Goal: Information Seeking & Learning: Learn about a topic

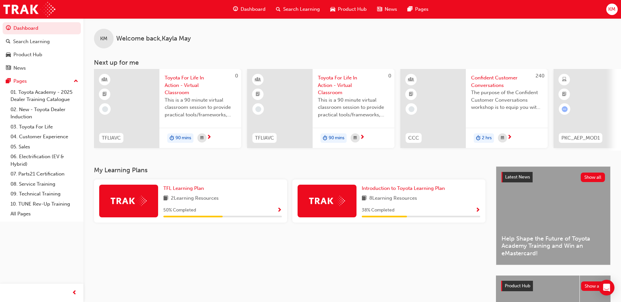
click at [191, 223] on div "TFL Learning Plan 2 Learning Resources 50 % Completed" at bounding box center [190, 201] width 193 height 43
click at [185, 200] on span "2 Learning Resources" at bounding box center [195, 199] width 48 height 8
click at [277, 213] on div "50 % Completed" at bounding box center [222, 210] width 118 height 8
click at [278, 213] on span "Show Progress" at bounding box center [279, 211] width 5 height 6
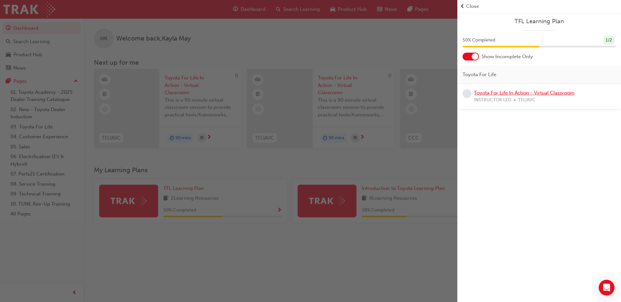
click at [554, 95] on link "Toyota For Life In Action - Virtual Classroom" at bounding box center [524, 93] width 100 height 6
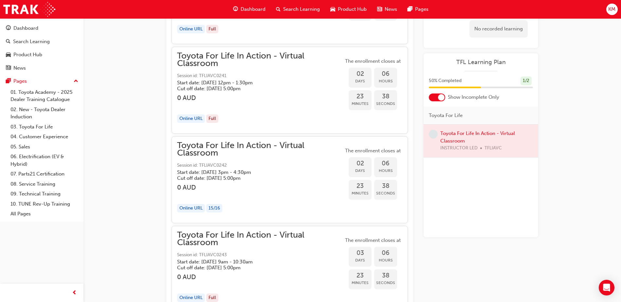
scroll to position [628, 0]
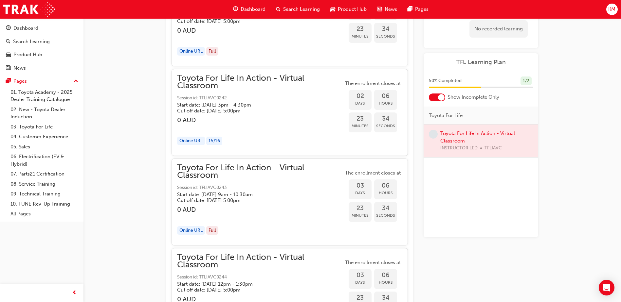
click at [192, 143] on div "Online URL" at bounding box center [191, 141] width 28 height 9
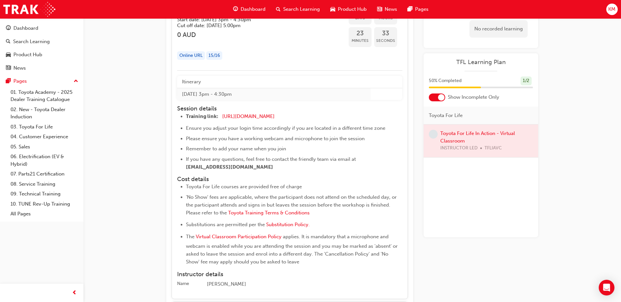
scroll to position [727, 0]
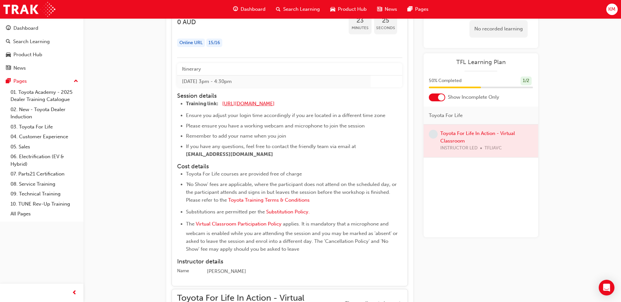
click at [251, 102] on span "[URL][DOMAIN_NAME]" at bounding box center [248, 104] width 52 height 6
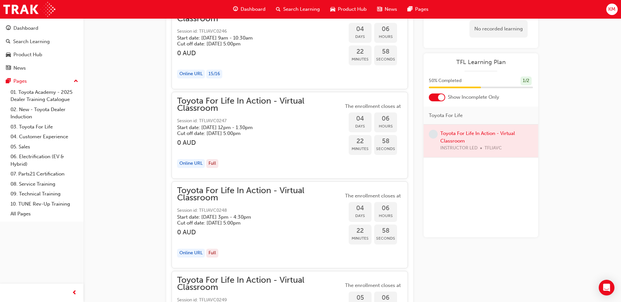
scroll to position [923, 0]
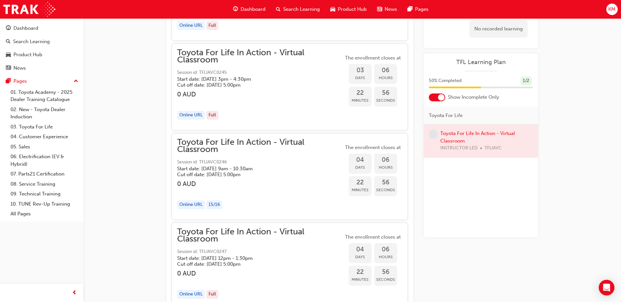
click at [191, 141] on span "Toyota For Life In Action - Virtual Classroom" at bounding box center [260, 146] width 166 height 15
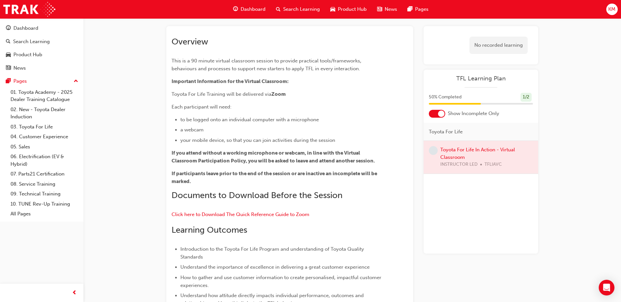
scroll to position [0, 0]
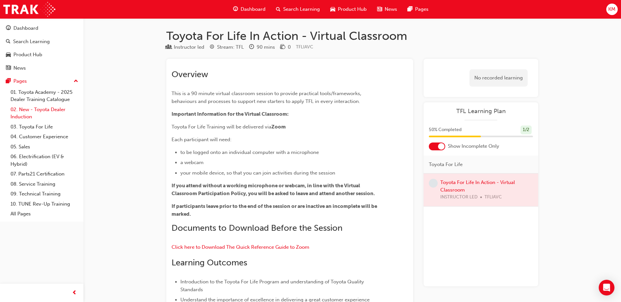
click at [27, 112] on link "02. New - Toyota Dealer Induction" at bounding box center [44, 113] width 73 height 17
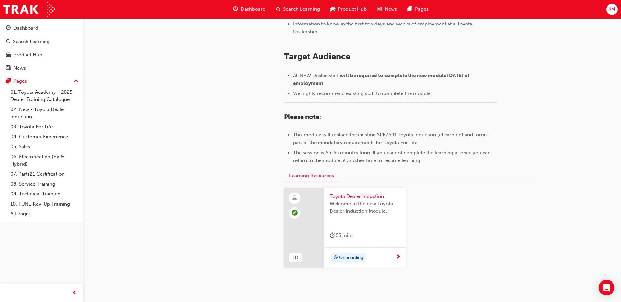
scroll to position [284, 0]
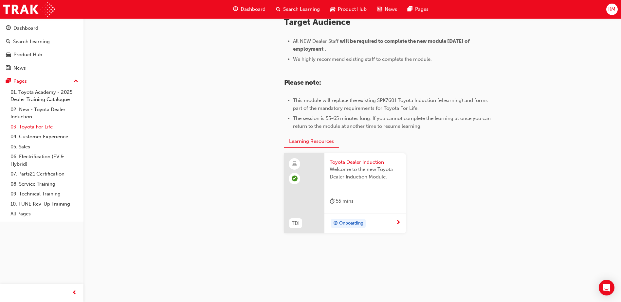
click at [25, 129] on link "03. Toyota For Life" at bounding box center [44, 127] width 73 height 10
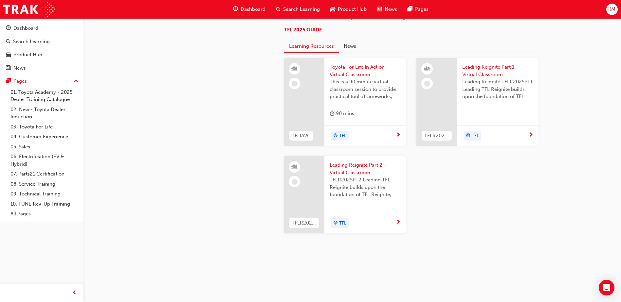
scroll to position [654, 0]
click at [39, 138] on link "04. Customer Experience" at bounding box center [44, 137] width 73 height 10
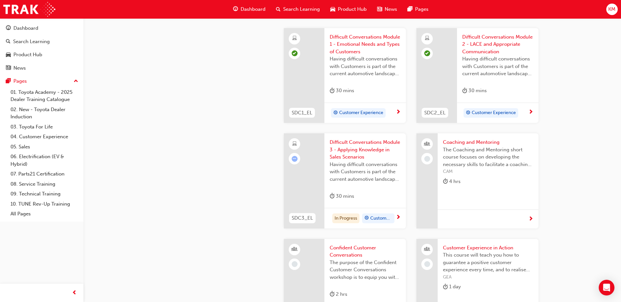
scroll to position [654, 0]
click at [337, 165] on span "Having difficult conversations with Customers is part of the current automotive…" at bounding box center [364, 172] width 71 height 22
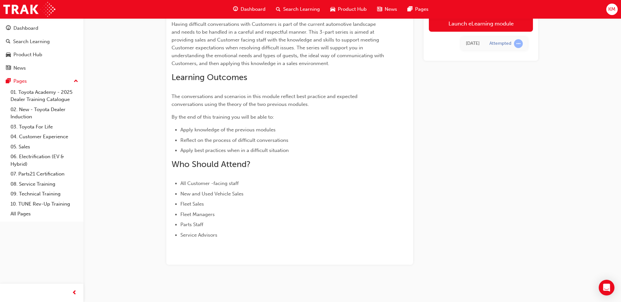
scroll to position [108, 0]
click at [455, 26] on link "Launch eLearning module" at bounding box center [481, 23] width 104 height 16
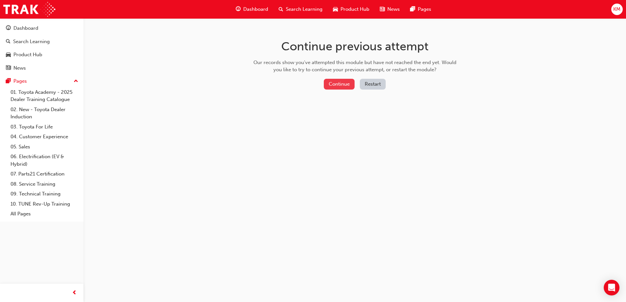
drag, startPoint x: 356, startPoint y: 82, endPoint x: 352, endPoint y: 82, distance: 3.9
click at [355, 82] on div "Continue Restart" at bounding box center [354, 85] width 207 height 13
click at [351, 82] on button "Continue" at bounding box center [339, 84] width 31 height 11
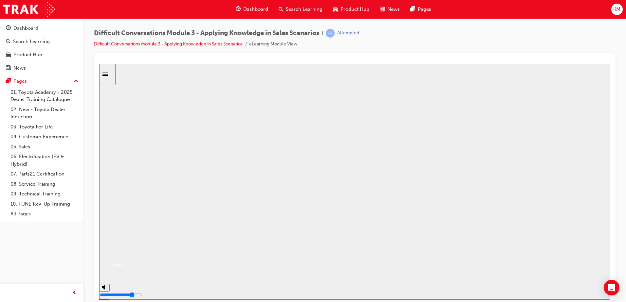
click at [124, 253] on button "Resume" at bounding box center [111, 257] width 25 height 8
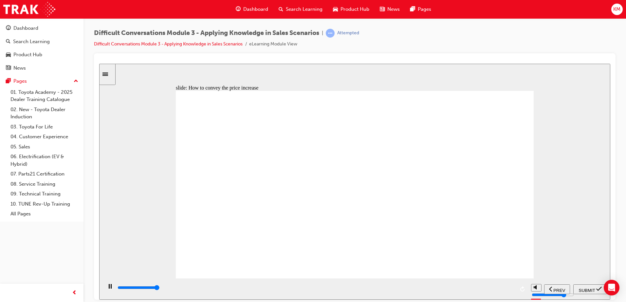
type input "9100"
checkbox input "true"
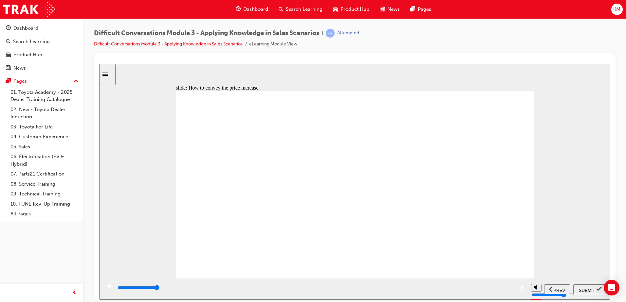
checkbox input "true"
click at [589, 292] on div "SUBMIT" at bounding box center [589, 289] width 29 height 7
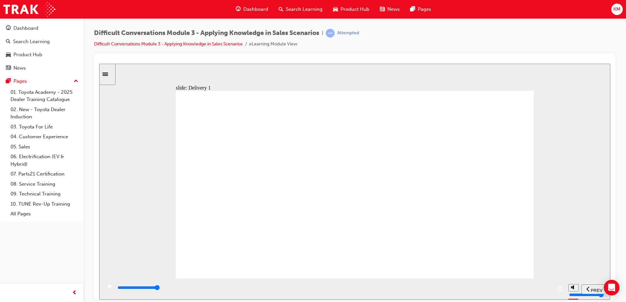
type input "13000"
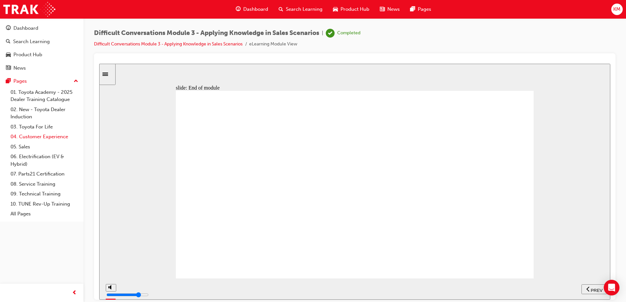
click at [38, 138] on link "04. Customer Experience" at bounding box center [44, 137] width 73 height 10
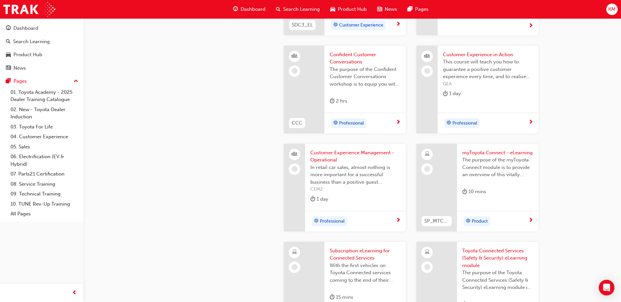
scroll to position [851, 0]
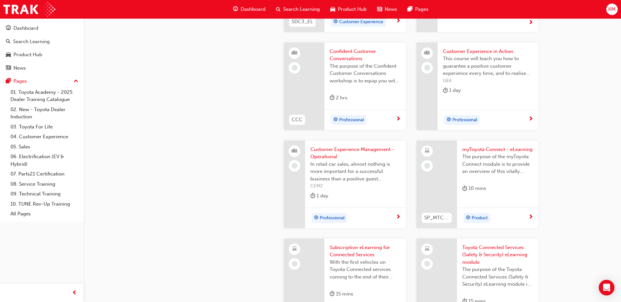
click at [507, 191] on div "10 mins" at bounding box center [497, 190] width 71 height 11
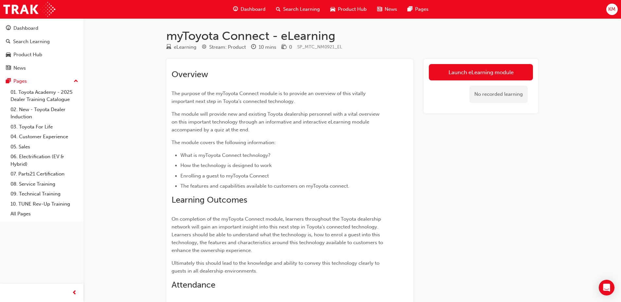
click at [451, 63] on div "Launch eLearning module No recorded learning" at bounding box center [480, 86] width 115 height 55
click at [442, 70] on link "Launch eLearning module" at bounding box center [481, 72] width 104 height 16
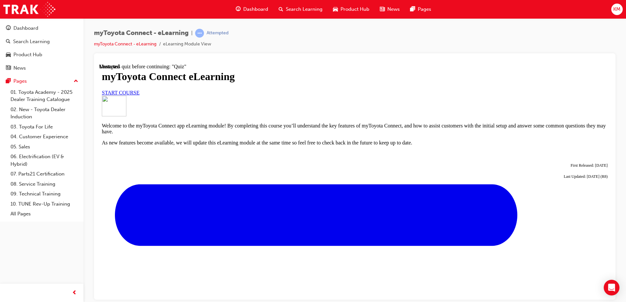
click at [139, 95] on link "START COURSE" at bounding box center [121, 93] width 38 height 6
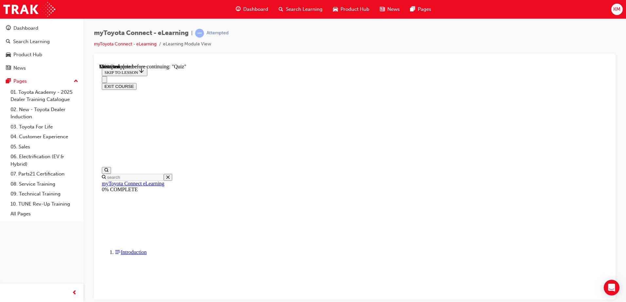
scroll to position [569, 0]
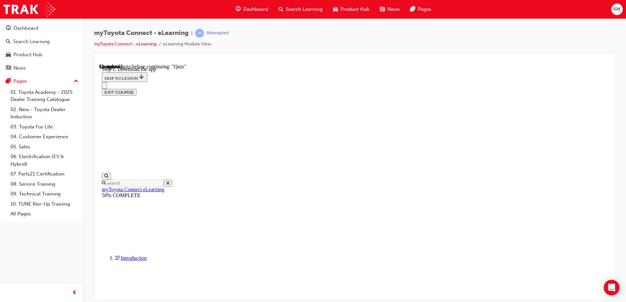
scroll to position [208, 0]
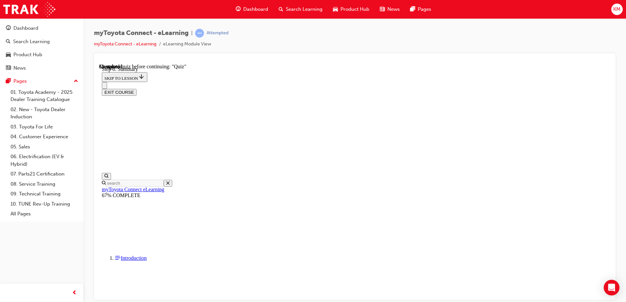
scroll to position [446, 0]
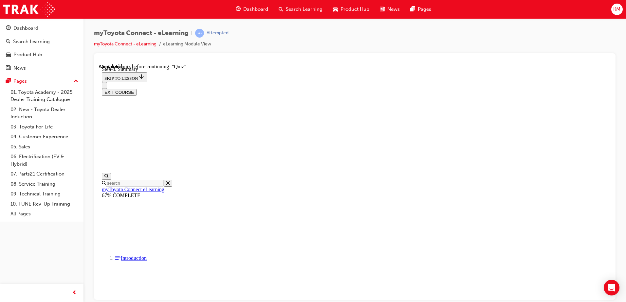
scroll to position [609, 0]
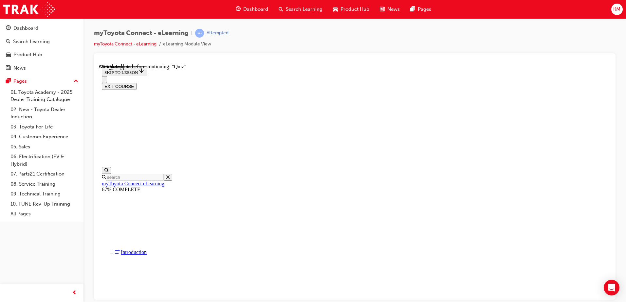
scroll to position [33, 0]
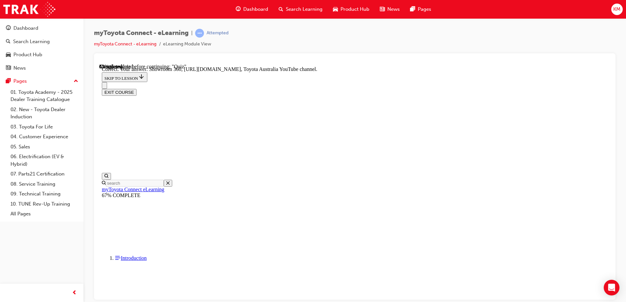
scroll to position [132, 0]
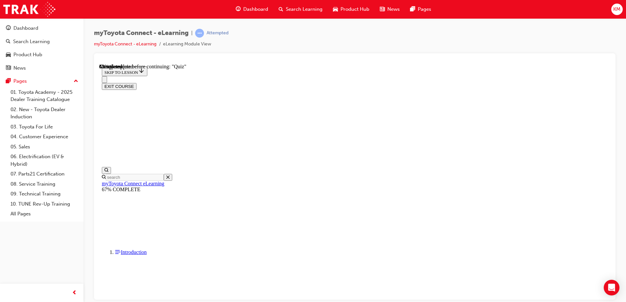
scroll to position [53, 0]
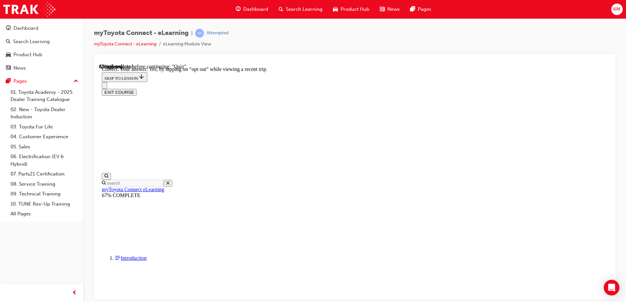
scroll to position [73, 0]
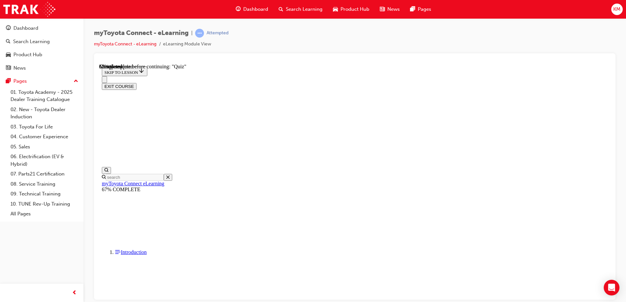
drag, startPoint x: 330, startPoint y: 193, endPoint x: 350, endPoint y: 210, distance: 26.7
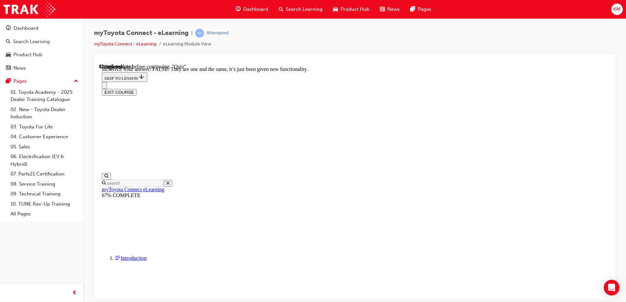
scroll to position [75, 0]
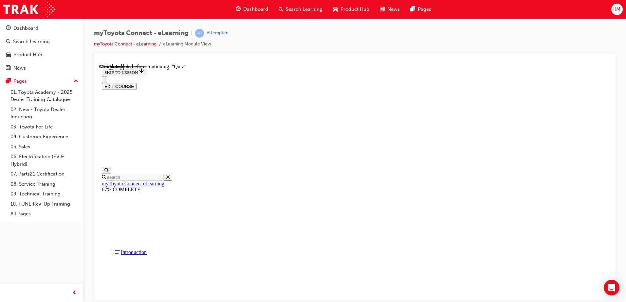
scroll to position [66, 0]
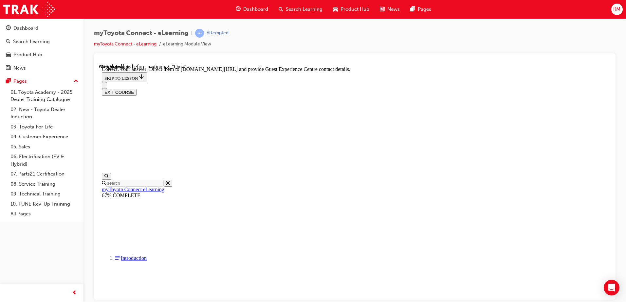
scroll to position [132, 0]
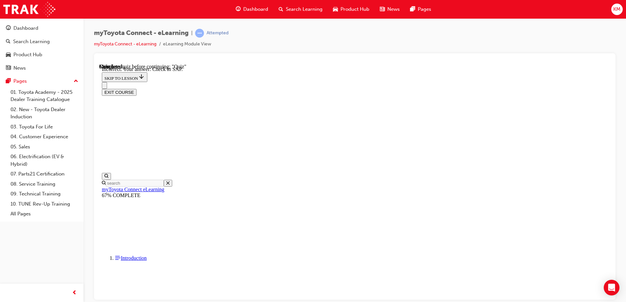
scroll to position [99, 0]
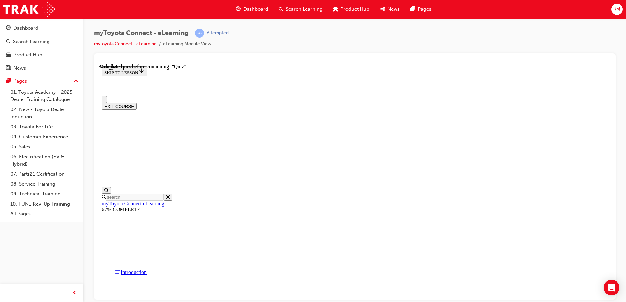
scroll to position [119, 0]
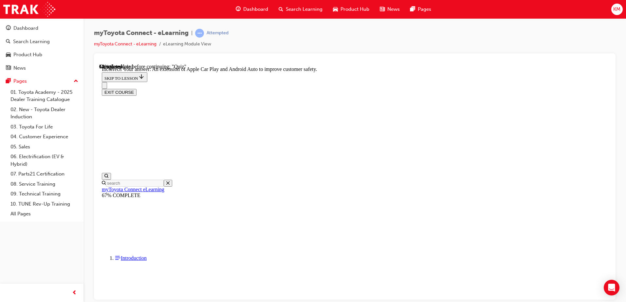
scroll to position [119, 0]
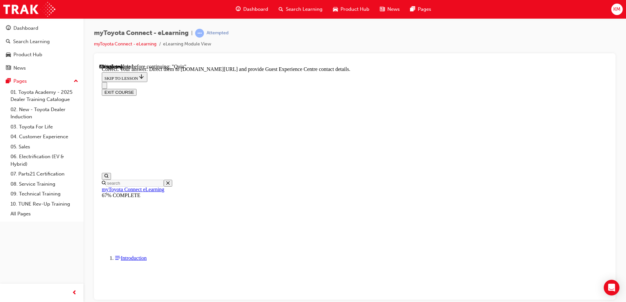
scroll to position [132, 0]
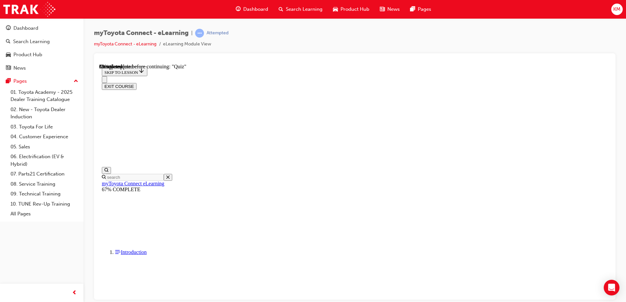
scroll to position [55, 0]
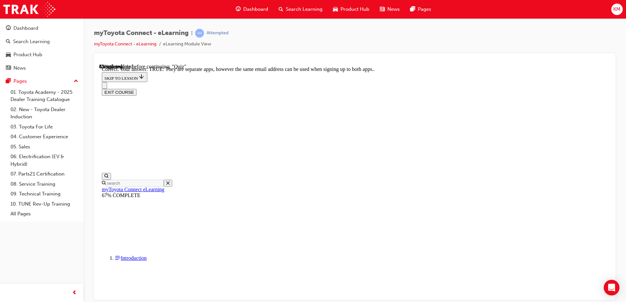
scroll to position [75, 0]
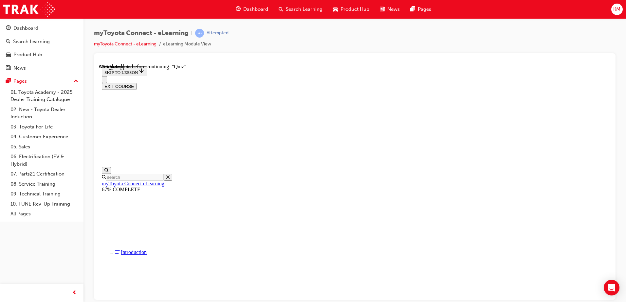
scroll to position [66, 0]
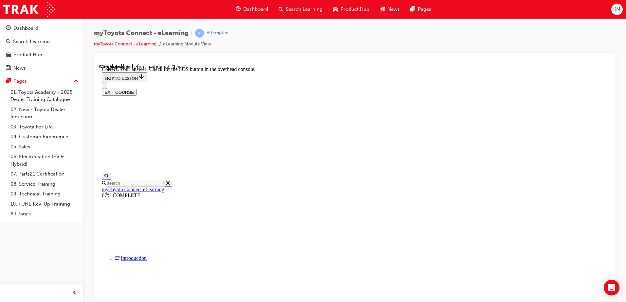
scroll to position [99, 0]
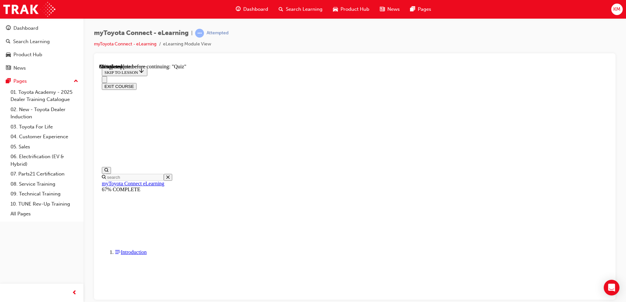
scroll to position [66, 0]
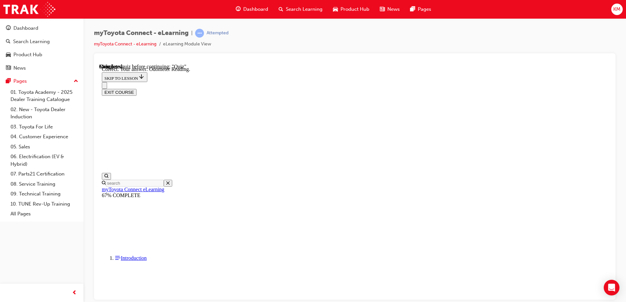
scroll to position [126, 0]
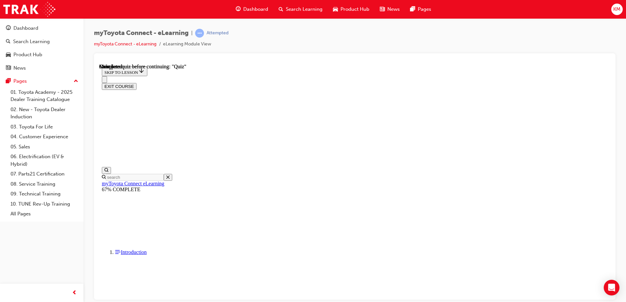
scroll to position [119, 0]
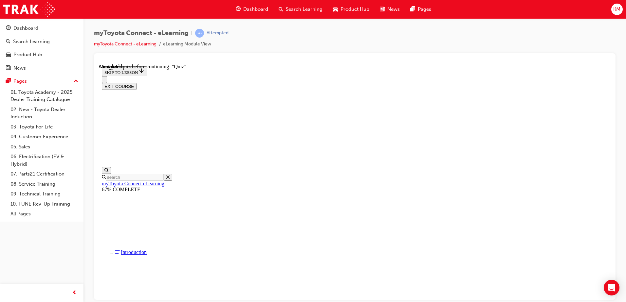
drag, startPoint x: 313, startPoint y: 229, endPoint x: 311, endPoint y: 232, distance: 3.7
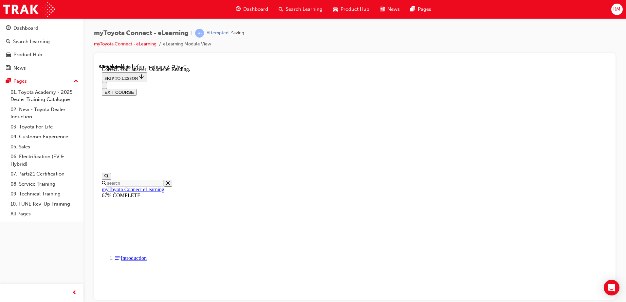
scroll to position [126, 0]
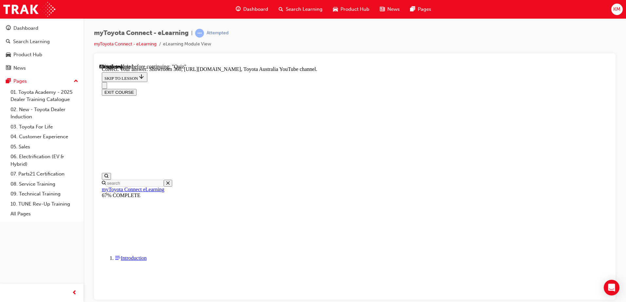
scroll to position [132, 0]
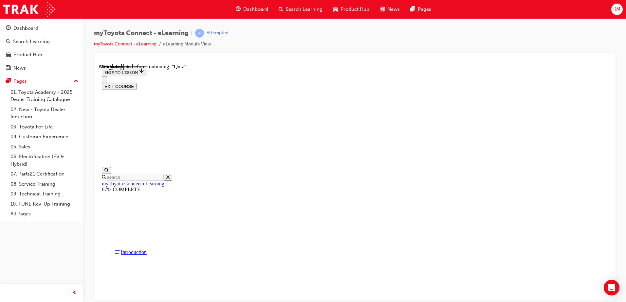
scroll to position [73, 0]
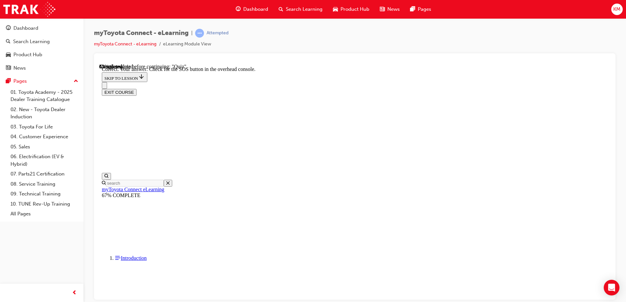
scroll to position [99, 0]
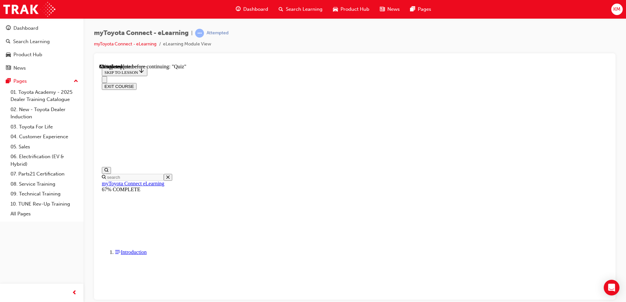
scroll to position [65, 0]
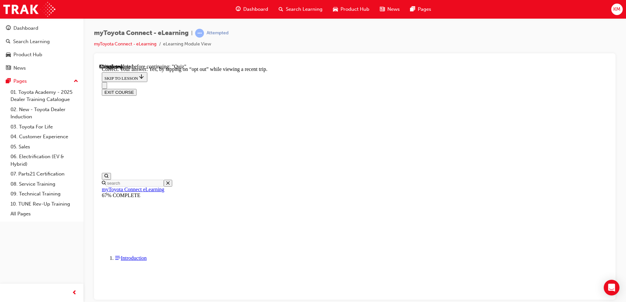
scroll to position [73, 0]
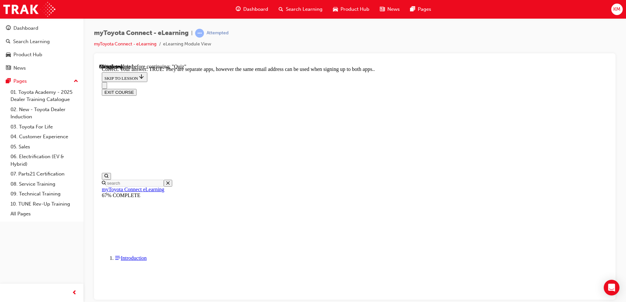
scroll to position [75, 0]
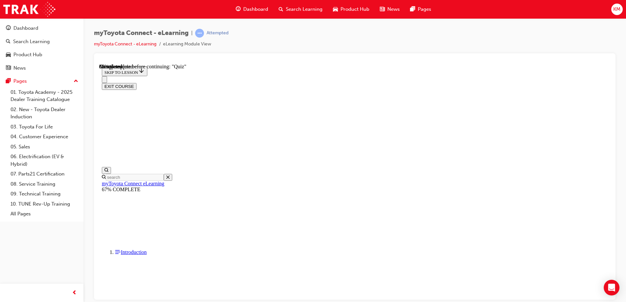
scroll to position [66, 0]
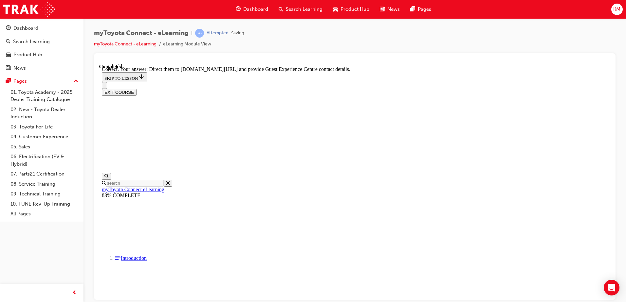
scroll to position [132, 0]
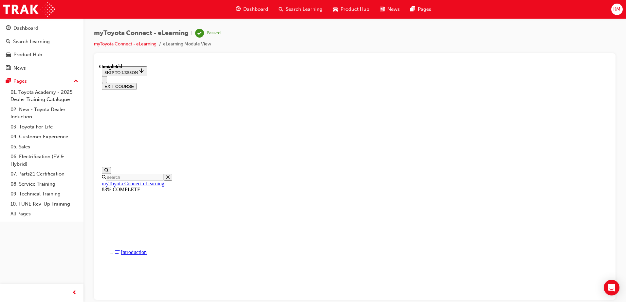
scroll to position [119, 0]
click at [136, 83] on button "EXIT COURSE" at bounding box center [119, 86] width 35 height 7
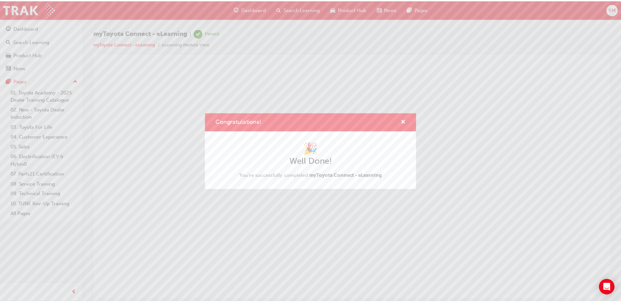
scroll to position [0, 0]
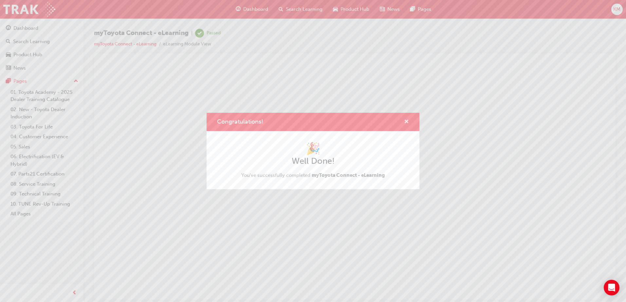
click at [406, 120] on span "cross-icon" at bounding box center [406, 122] width 5 height 6
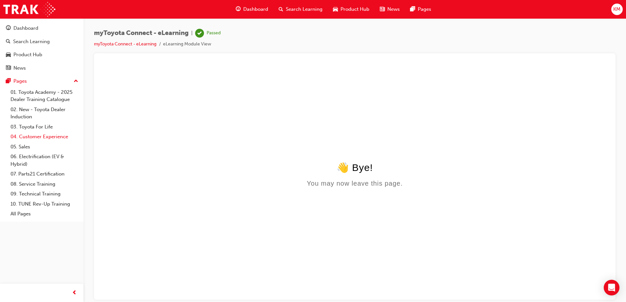
click at [42, 139] on link "04. Customer Experience" at bounding box center [44, 137] width 73 height 10
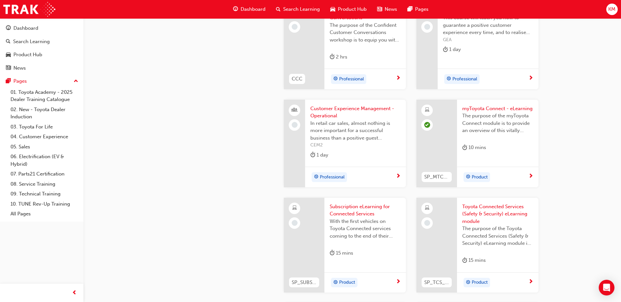
scroll to position [949, 0]
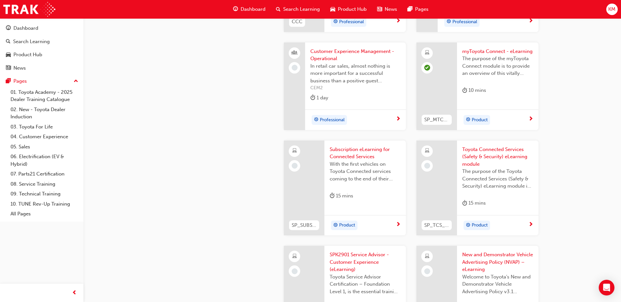
click at [353, 152] on span "Subscription eLearning for Connected Services" at bounding box center [364, 153] width 71 height 15
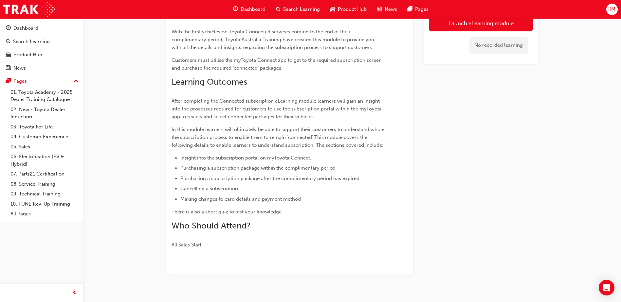
scroll to position [96, 0]
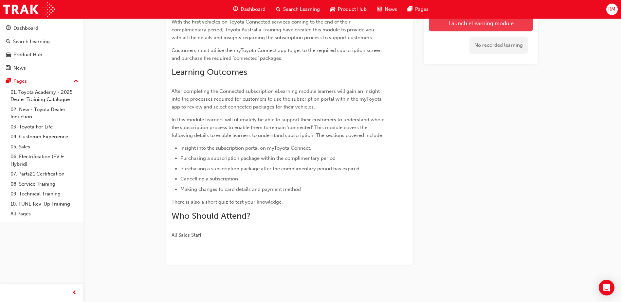
click at [439, 25] on link "Launch eLearning module" at bounding box center [481, 23] width 104 height 16
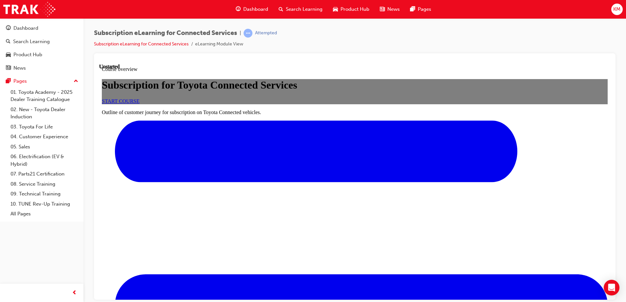
click at [358, 104] on div "START COURSE" at bounding box center [354, 101] width 505 height 6
click at [139, 104] on span "START COURSE" at bounding box center [121, 101] width 38 height 6
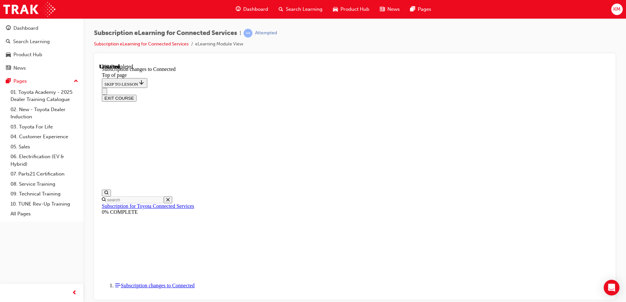
scroll to position [20, 0]
